Goal: Information Seeking & Learning: Learn about a topic

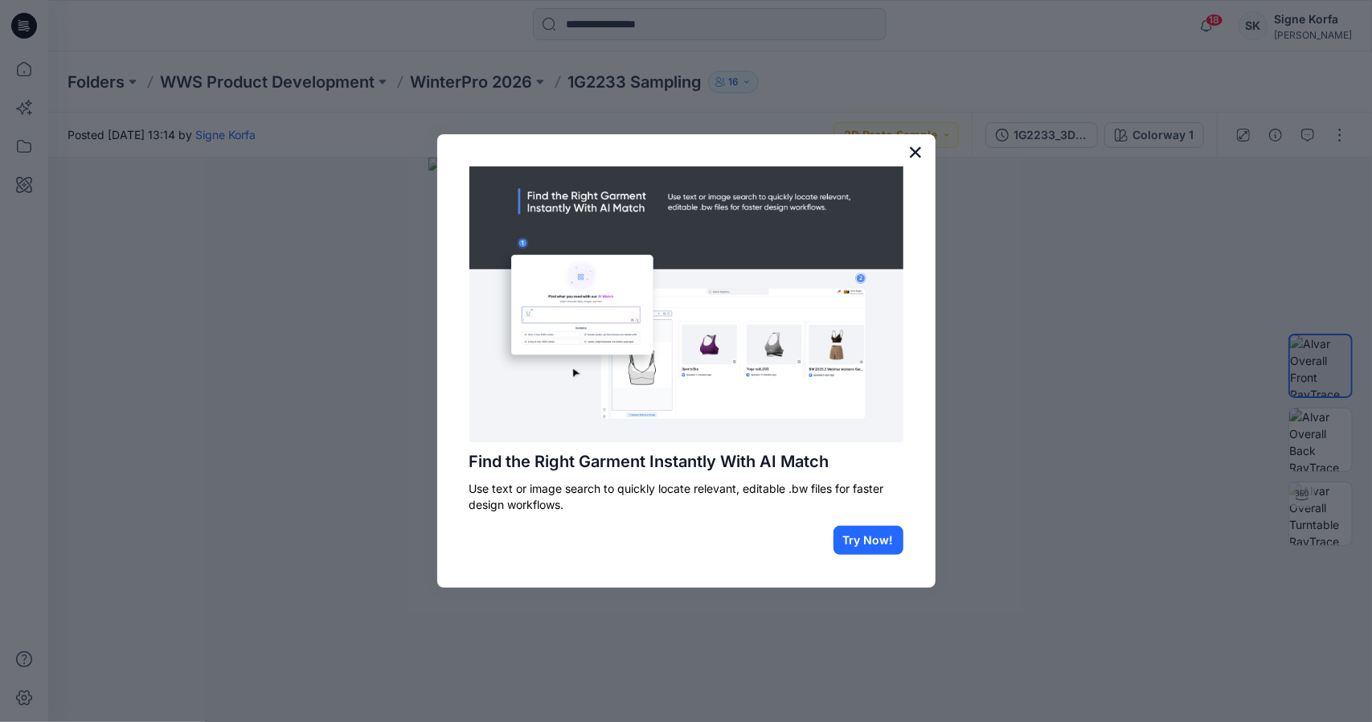
click at [916, 153] on button "×" at bounding box center [915, 152] width 15 height 26
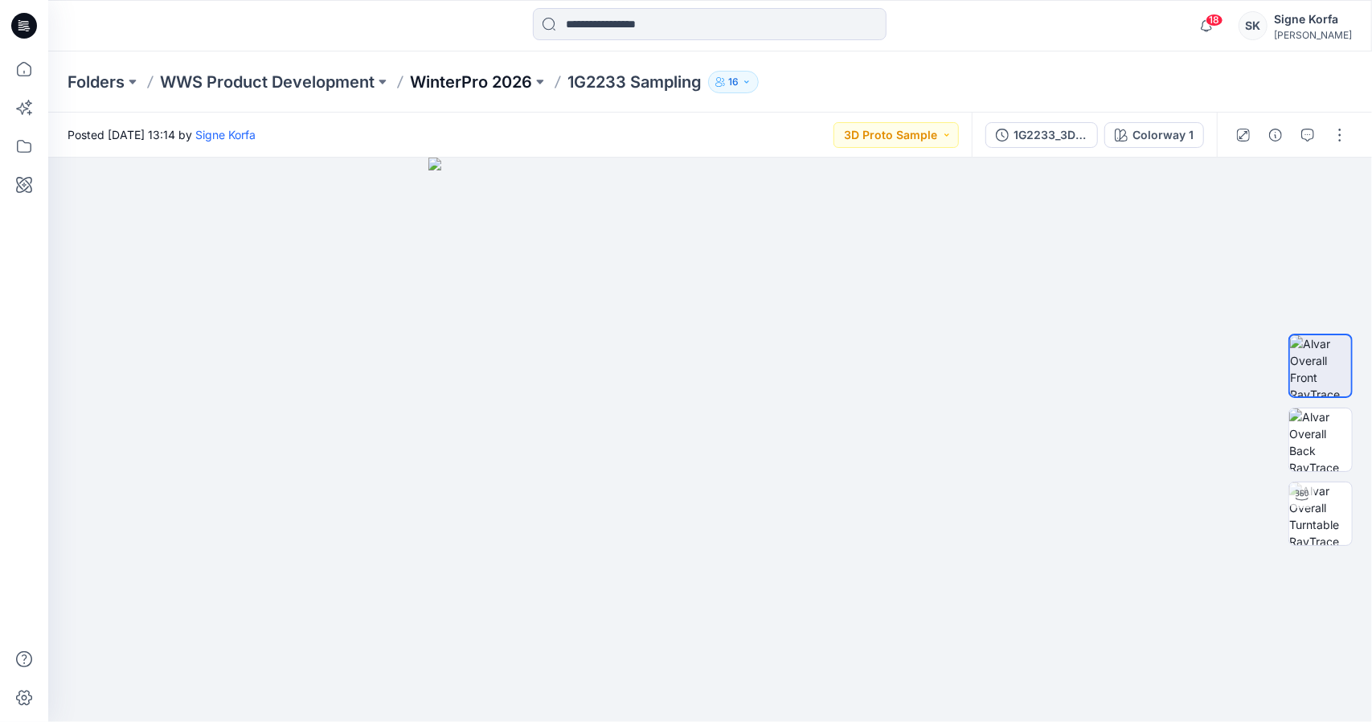
click at [493, 88] on p "WinterPro 2026" at bounding box center [471, 82] width 122 height 22
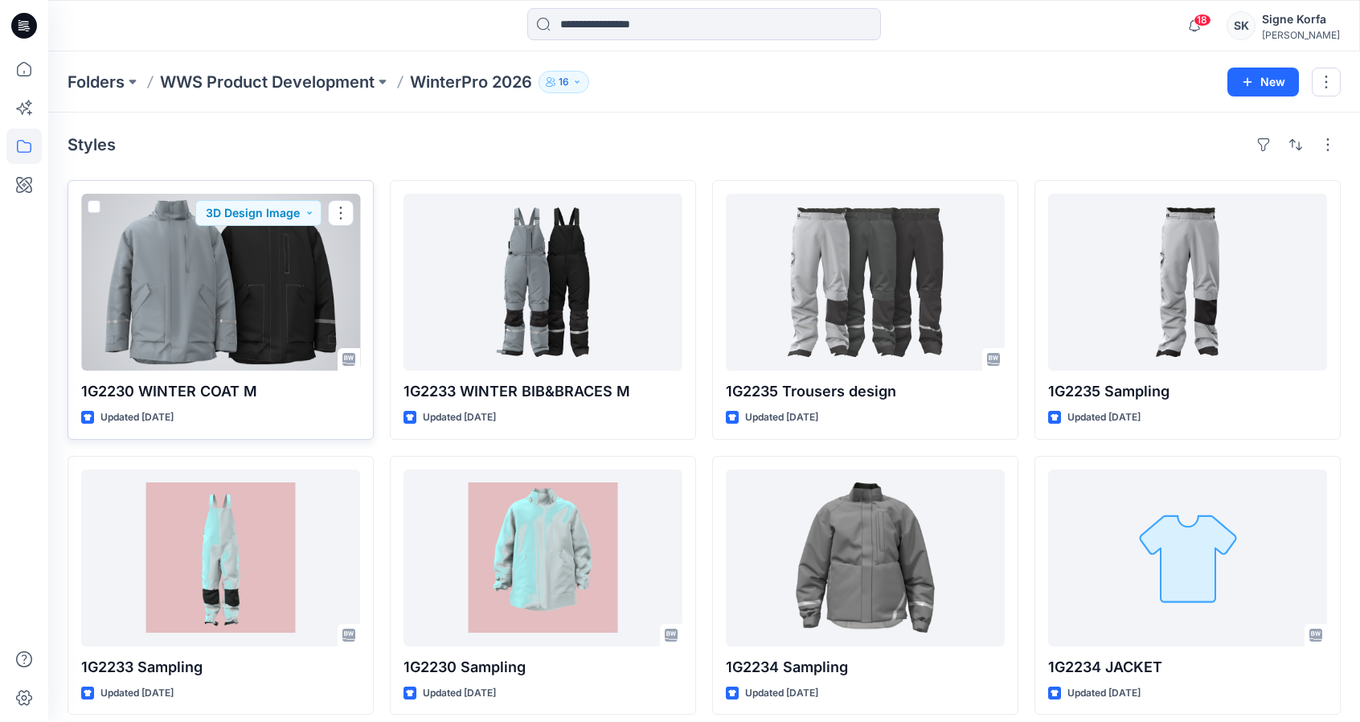
click at [282, 300] on div at bounding box center [220, 282] width 279 height 177
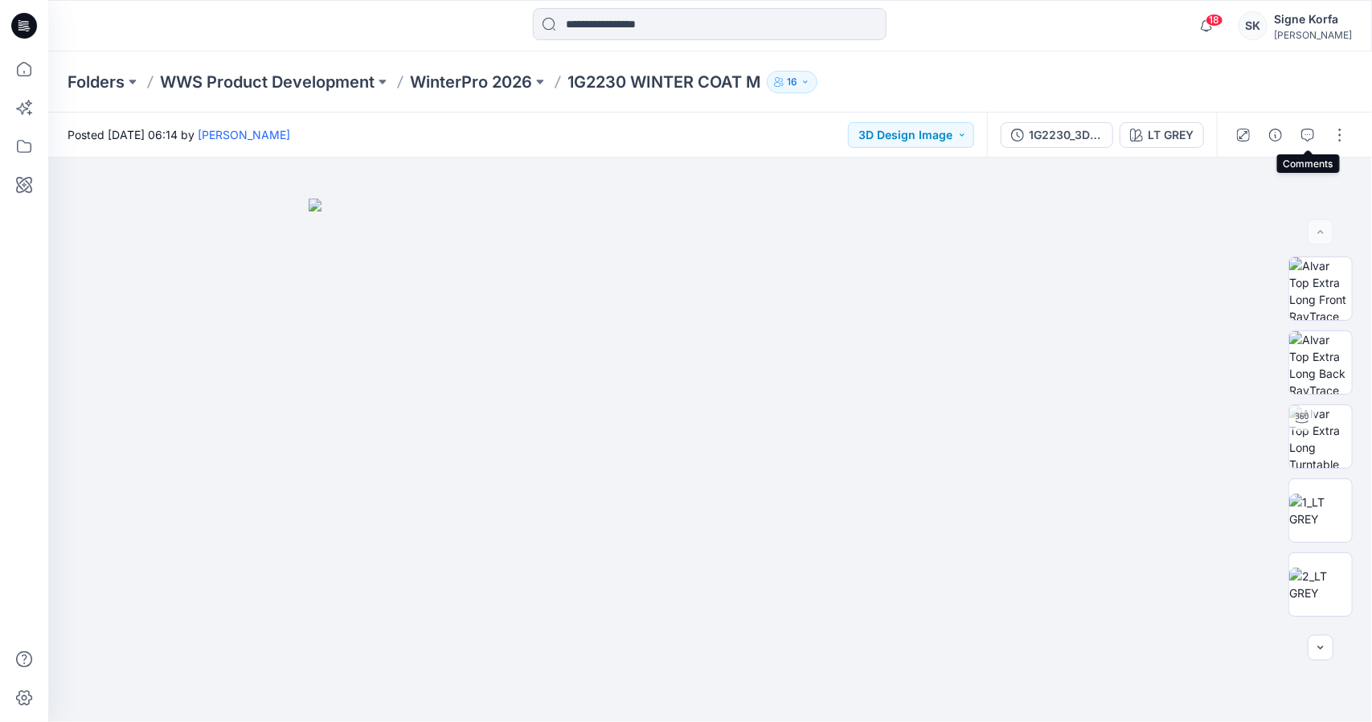
click at [1307, 133] on icon "button" at bounding box center [1307, 135] width 13 height 13
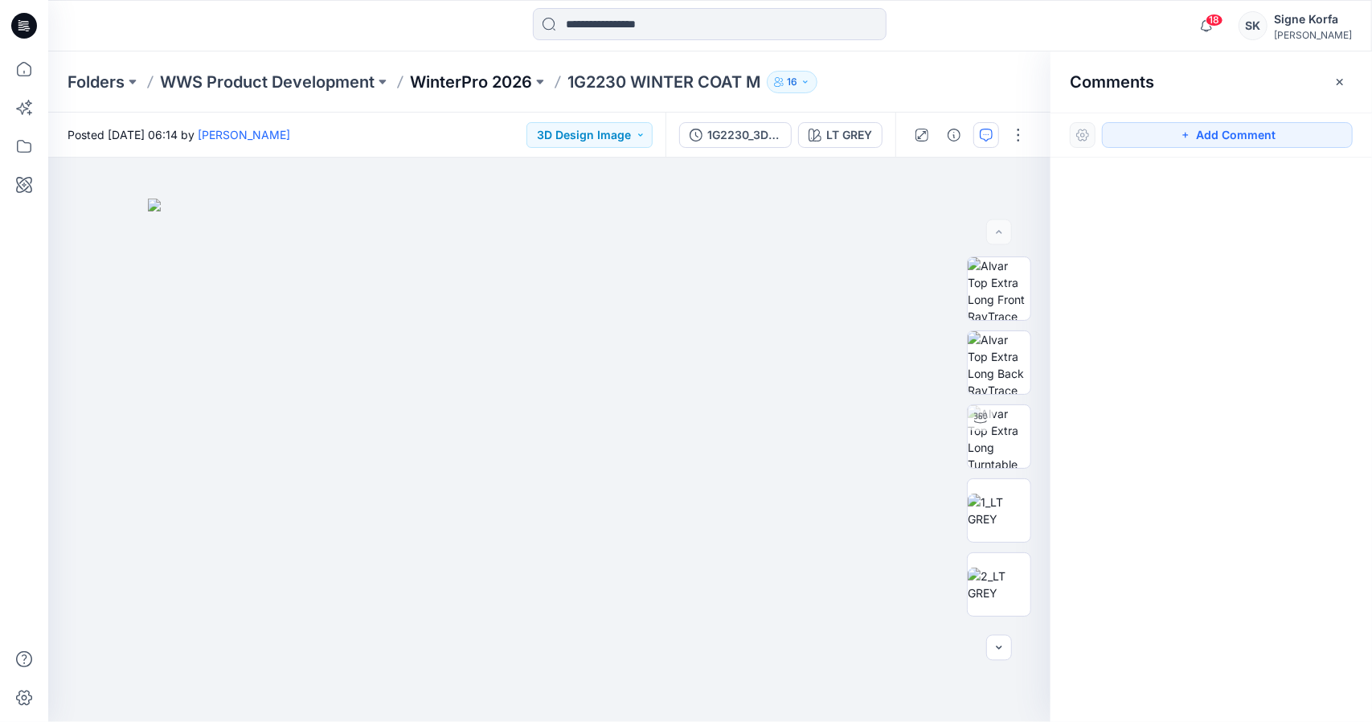
click at [482, 80] on p "WinterPro 2026" at bounding box center [471, 82] width 122 height 22
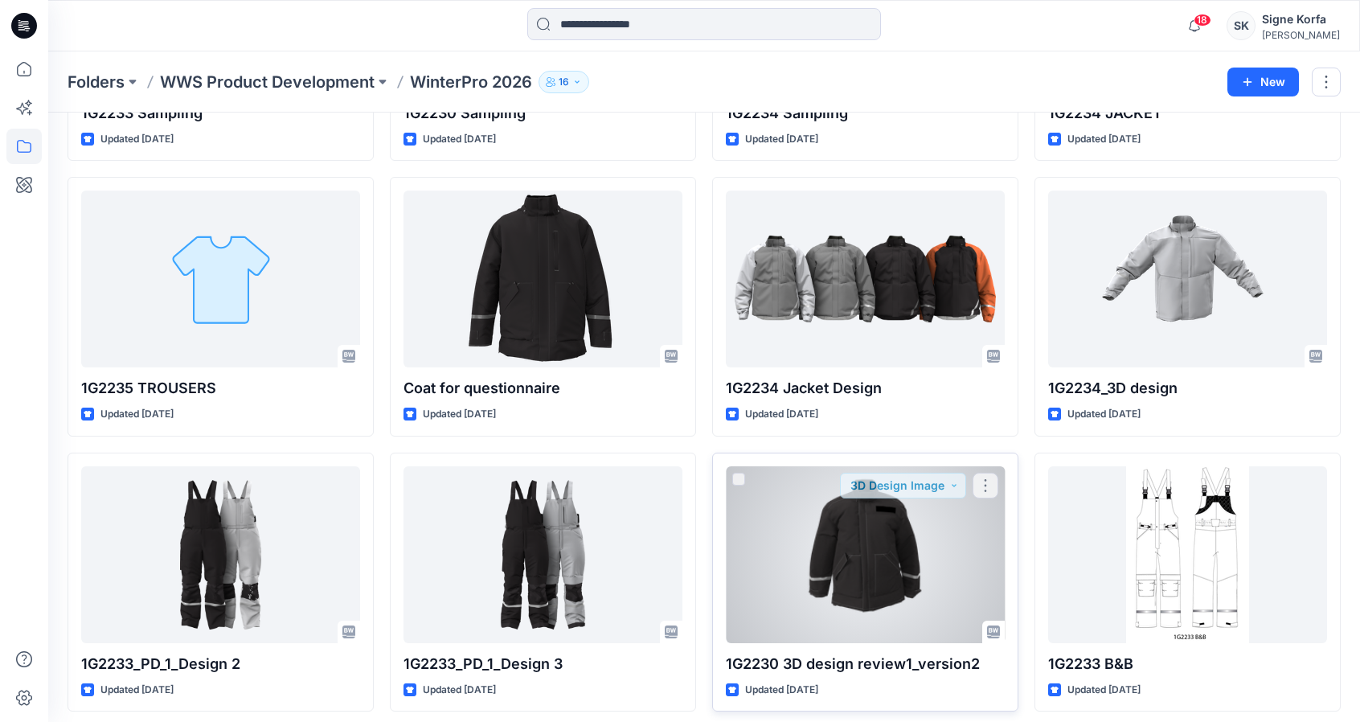
scroll to position [352, 0]
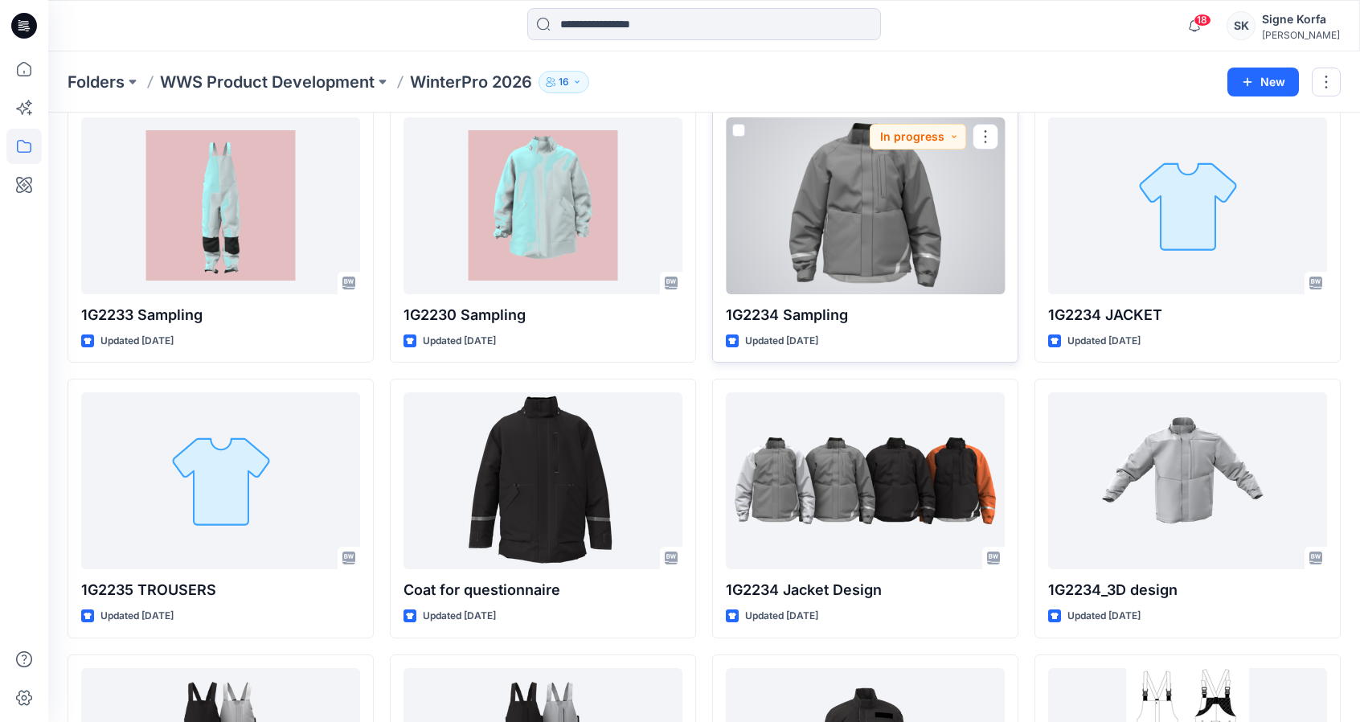
click at [865, 240] on div at bounding box center [865, 205] width 279 height 177
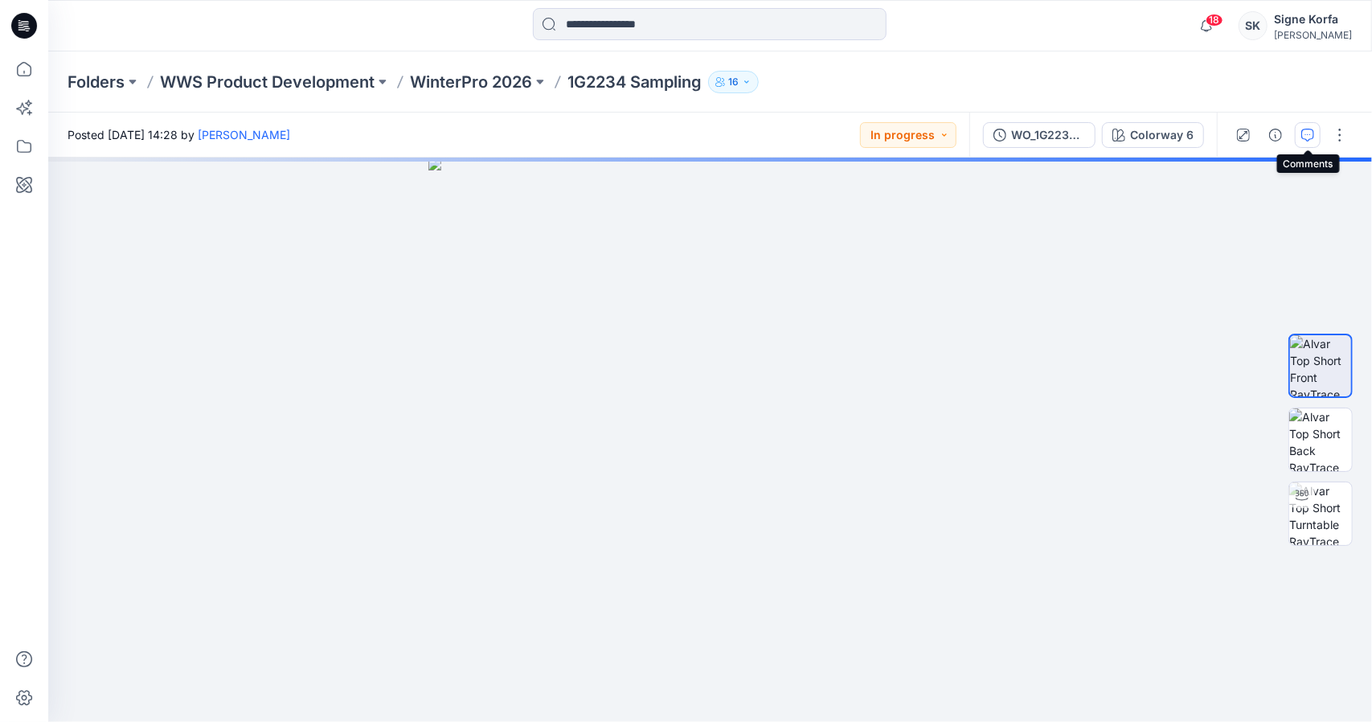
click at [1315, 134] on button "button" at bounding box center [1308, 135] width 26 height 26
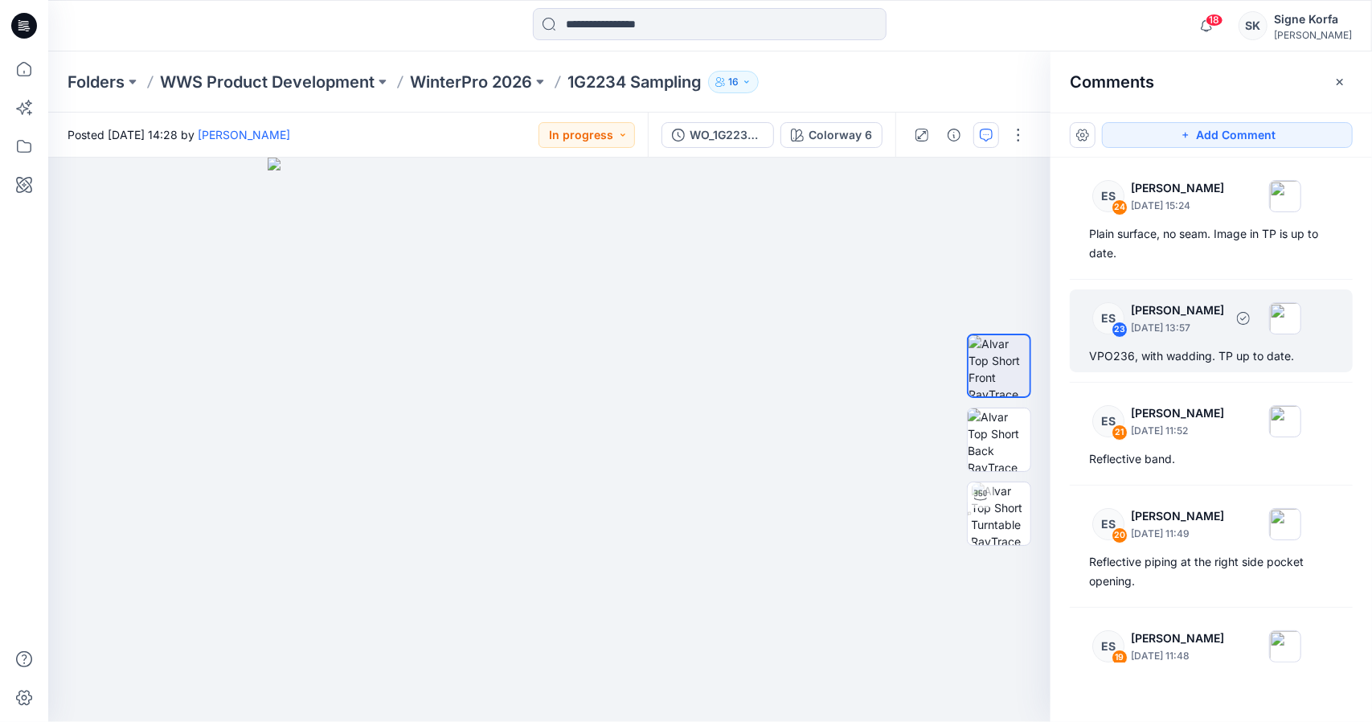
click at [1228, 345] on div "ES 23 [PERSON_NAME] [DATE] 13:57 VPO236, with wadding. TP up to date." at bounding box center [1211, 330] width 283 height 83
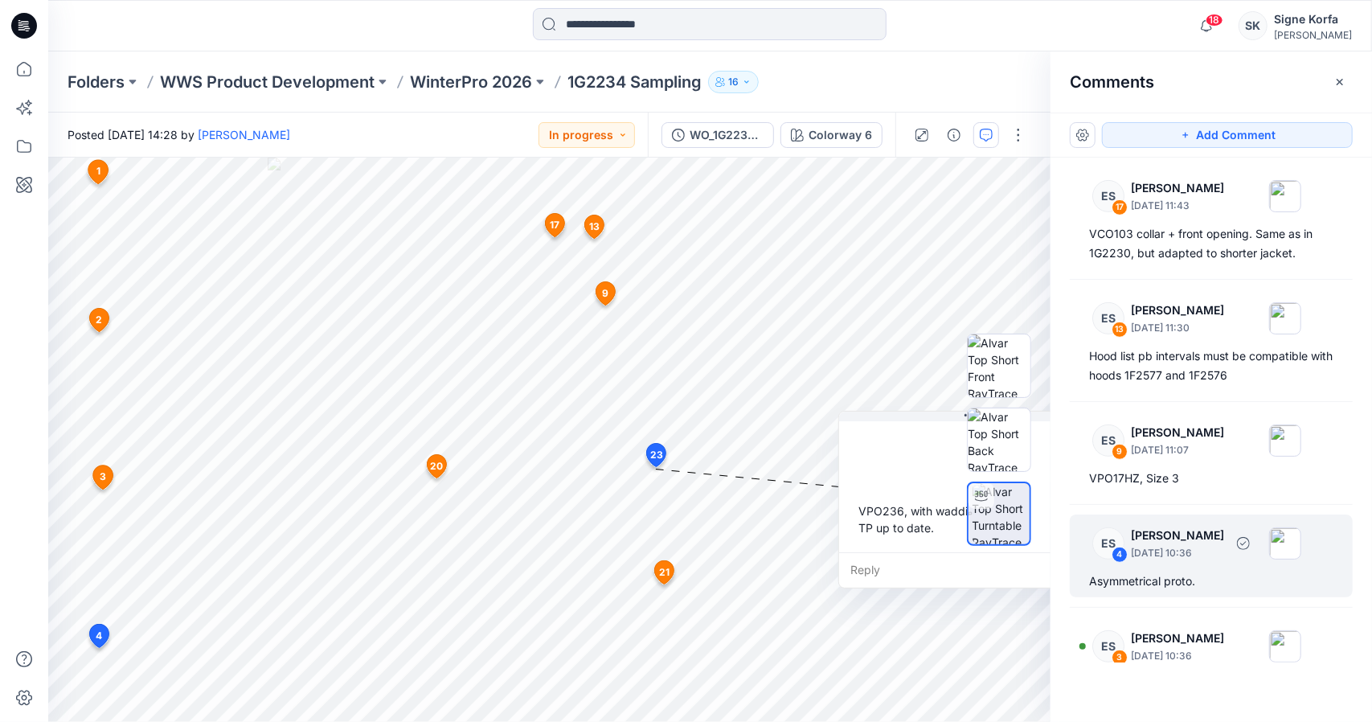
scroll to position [562, 0]
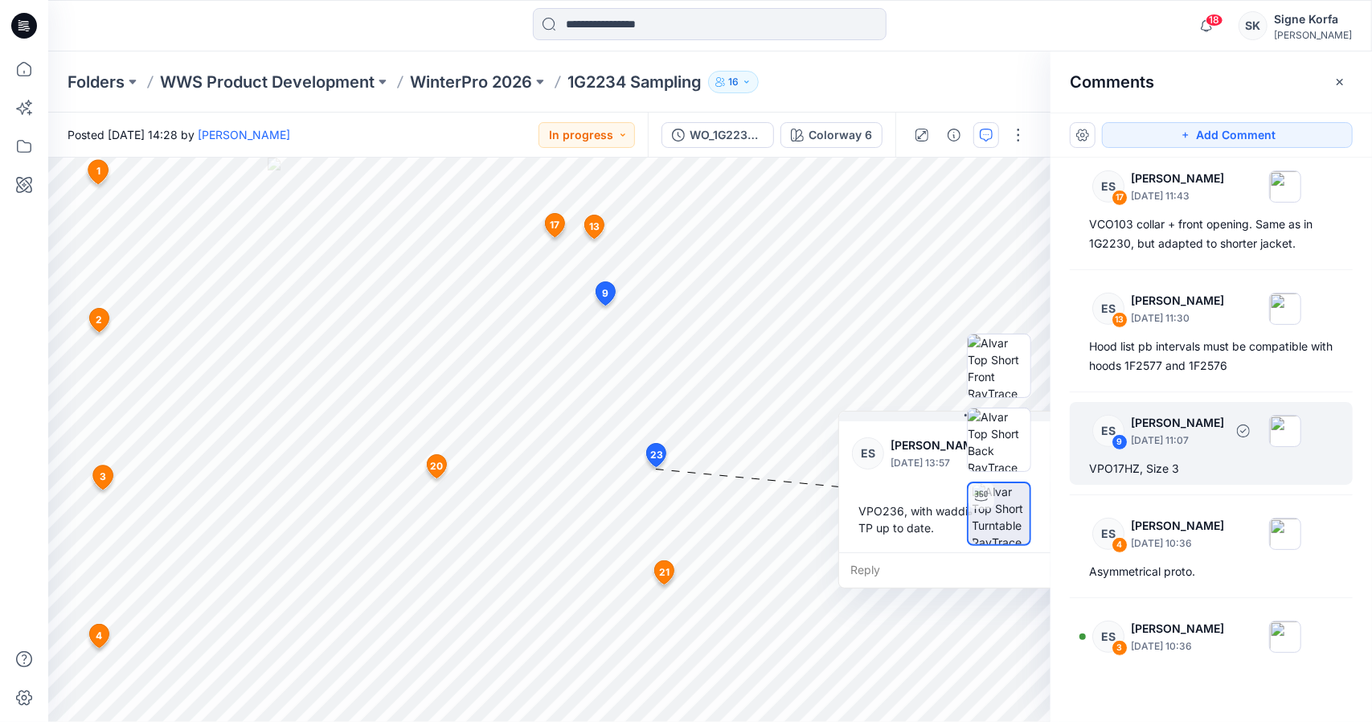
click at [1229, 467] on div "VPO17HZ, Size 3" at bounding box center [1211, 468] width 244 height 19
